Goal: Task Accomplishment & Management: Manage account settings

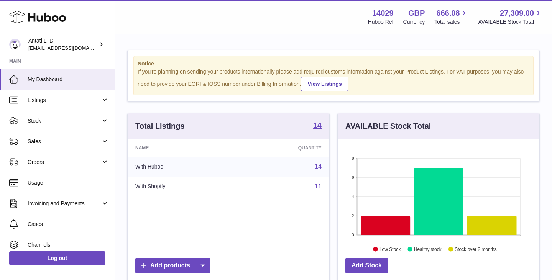
scroll to position [120, 202]
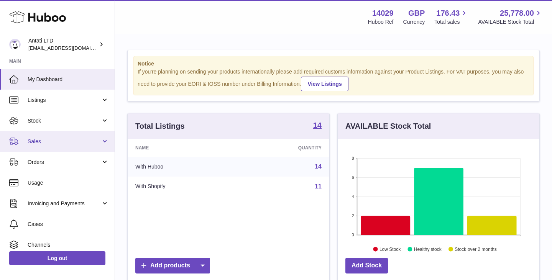
click at [83, 144] on span "Sales" at bounding box center [64, 141] width 73 height 7
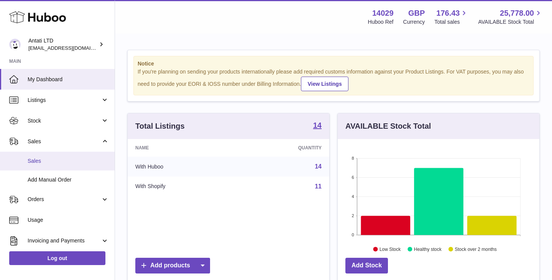
click at [40, 159] on span "Sales" at bounding box center [68, 160] width 81 height 7
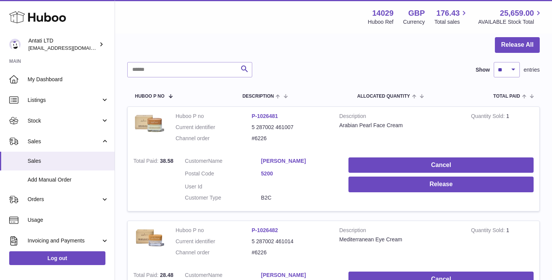
scroll to position [78, 0]
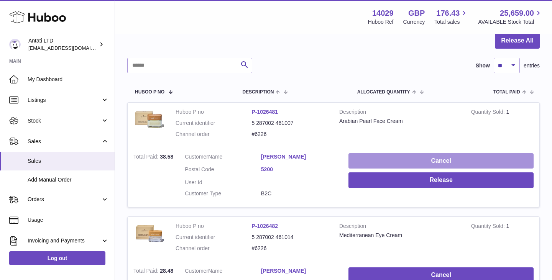
click at [430, 160] on button "Cancel" at bounding box center [440, 161] width 185 height 16
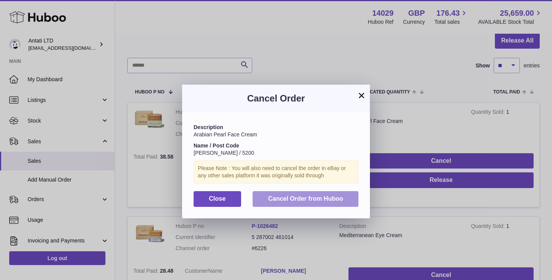
click at [309, 197] on span "Cancel Order from Huboo" at bounding box center [305, 198] width 75 height 7
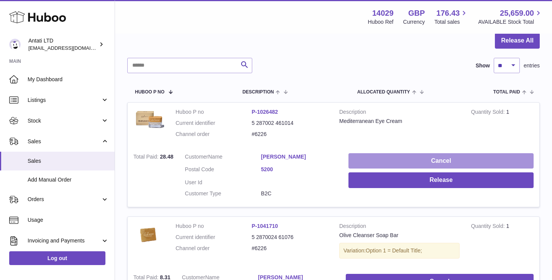
click at [410, 166] on button "Cancel" at bounding box center [440, 161] width 185 height 16
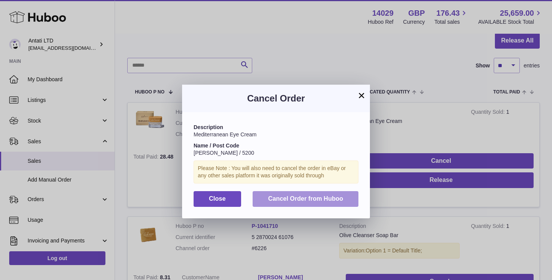
click at [325, 196] on span "Cancel Order from Huboo" at bounding box center [305, 198] width 75 height 7
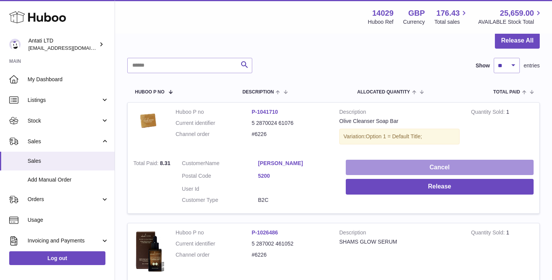
click at [403, 162] on button "Cancel" at bounding box center [440, 168] width 188 height 16
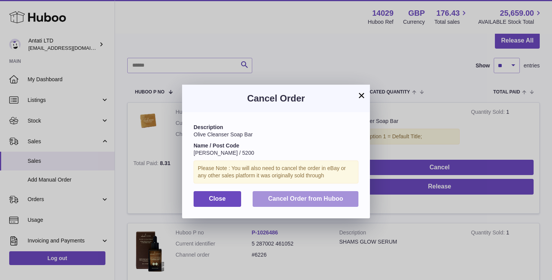
click at [322, 195] on button "Cancel Order from Huboo" at bounding box center [305, 199] width 106 height 16
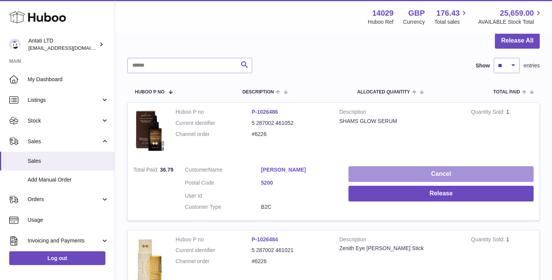
click at [412, 171] on button "Cancel" at bounding box center [440, 174] width 185 height 16
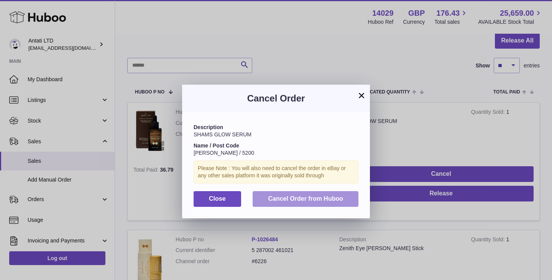
click at [333, 198] on span "Cancel Order from Huboo" at bounding box center [305, 198] width 75 height 7
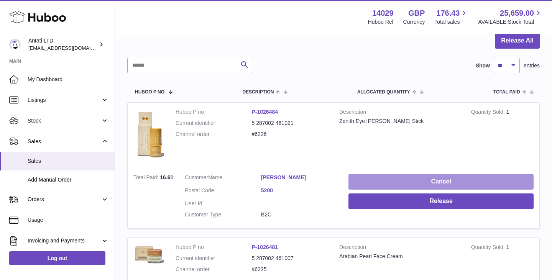
click at [405, 181] on button "Cancel" at bounding box center [440, 182] width 185 height 16
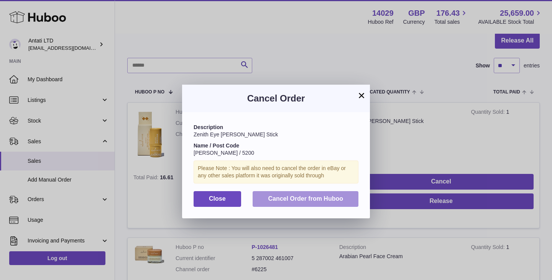
click at [326, 205] on button "Cancel Order from Huboo" at bounding box center [305, 199] width 106 height 16
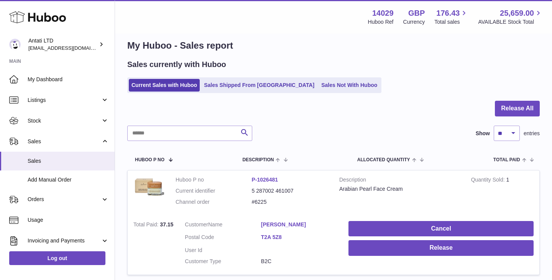
scroll to position [8, 0]
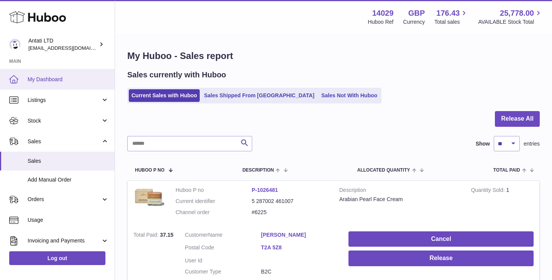
click at [67, 76] on span "My Dashboard" at bounding box center [68, 79] width 81 height 7
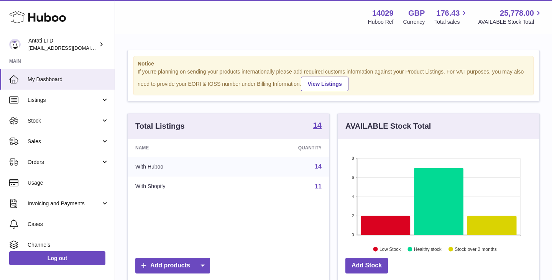
scroll to position [120, 202]
